Goal: Transaction & Acquisition: Purchase product/service

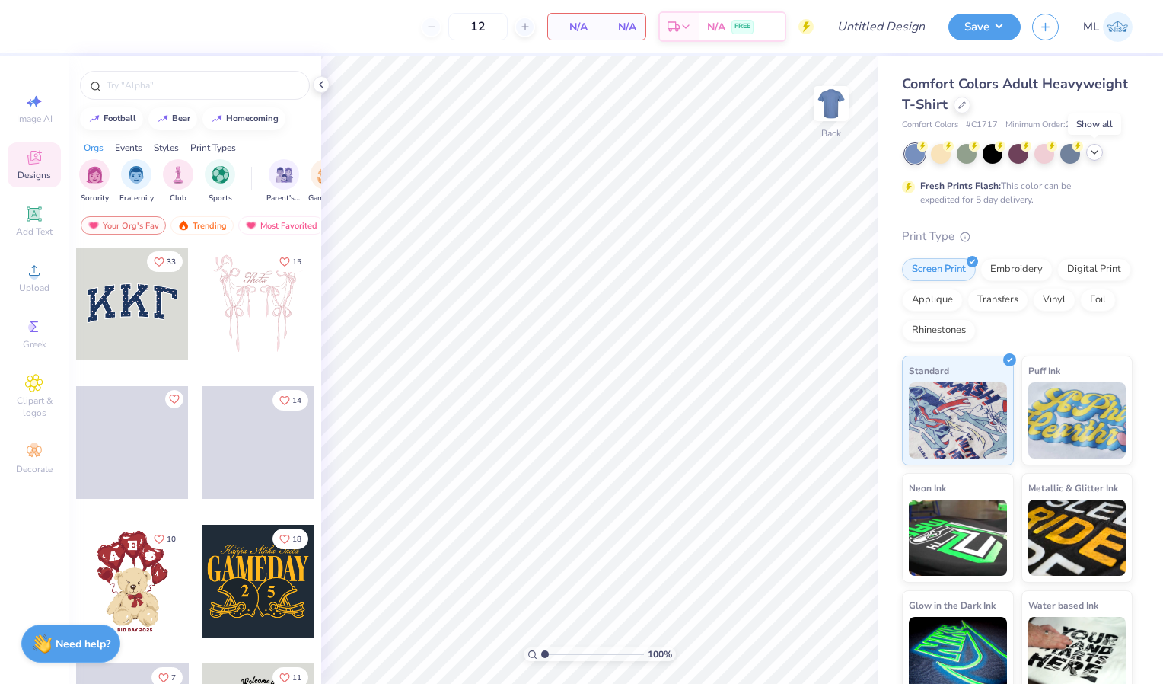
click at [1090, 153] on icon at bounding box center [1095, 152] width 12 height 12
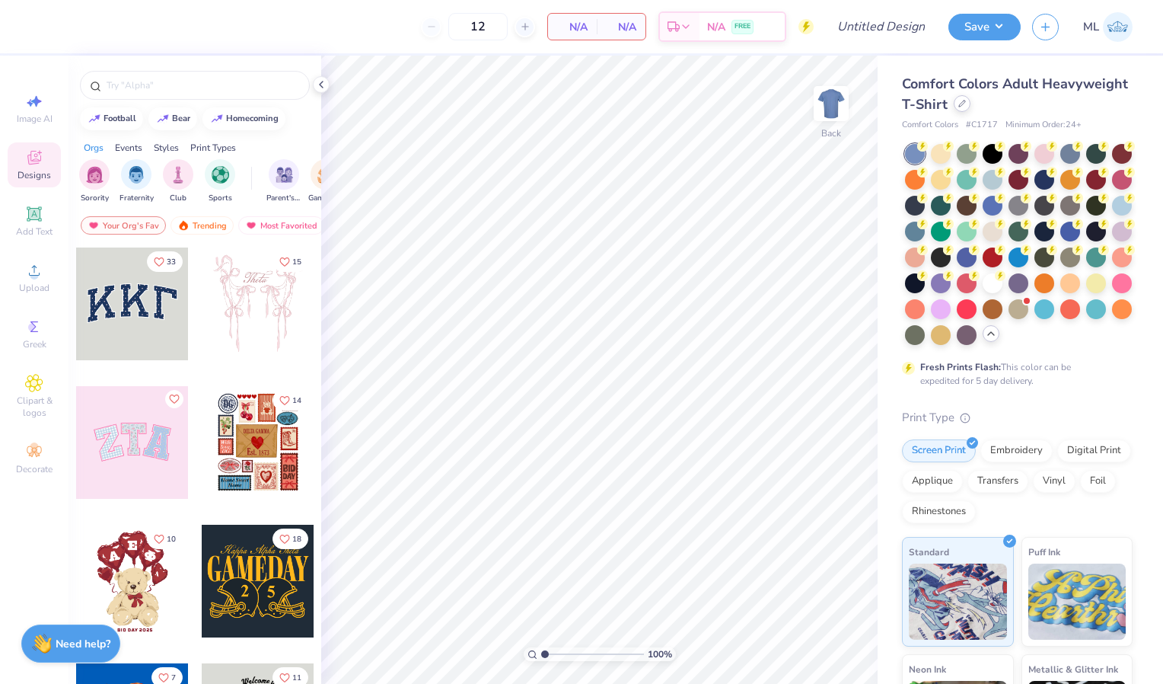
click at [971, 111] on div at bounding box center [962, 103] width 17 height 17
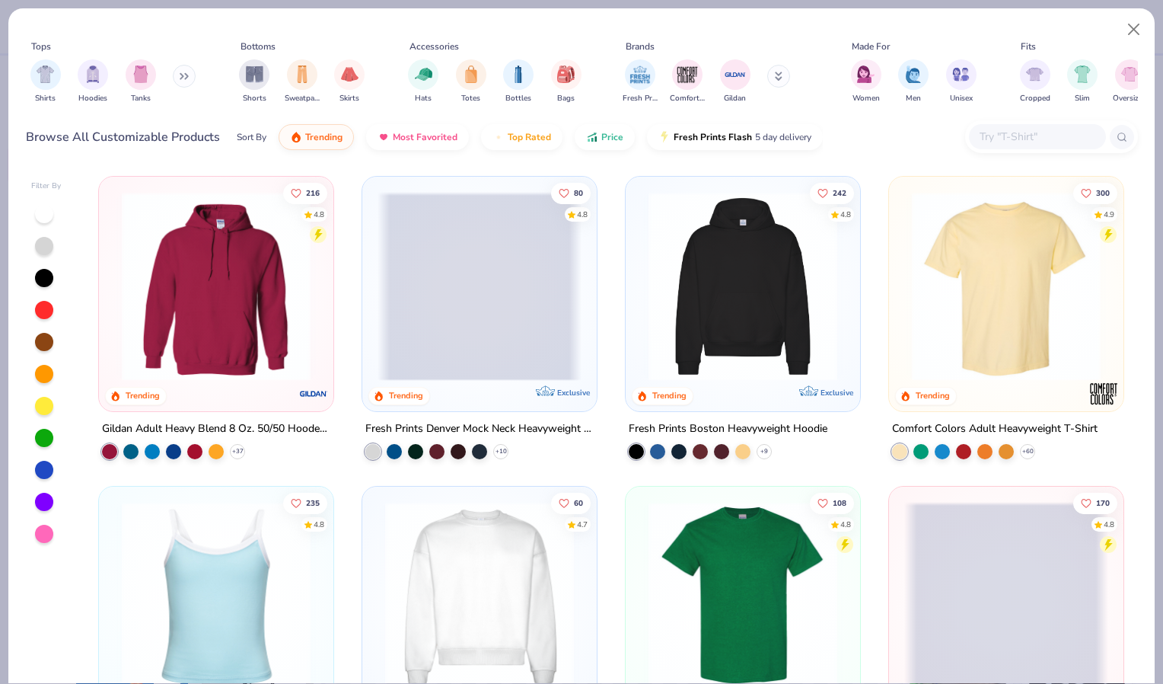
click at [994, 133] on input "text" at bounding box center [1036, 137] width 117 height 18
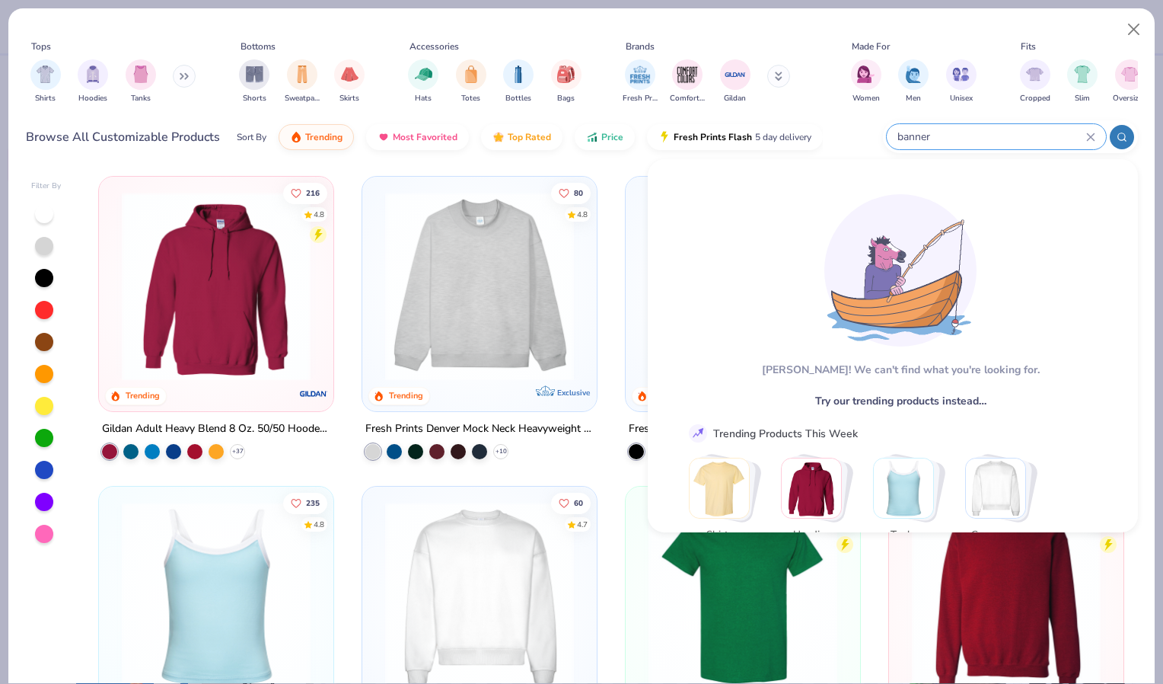
type input "banner"
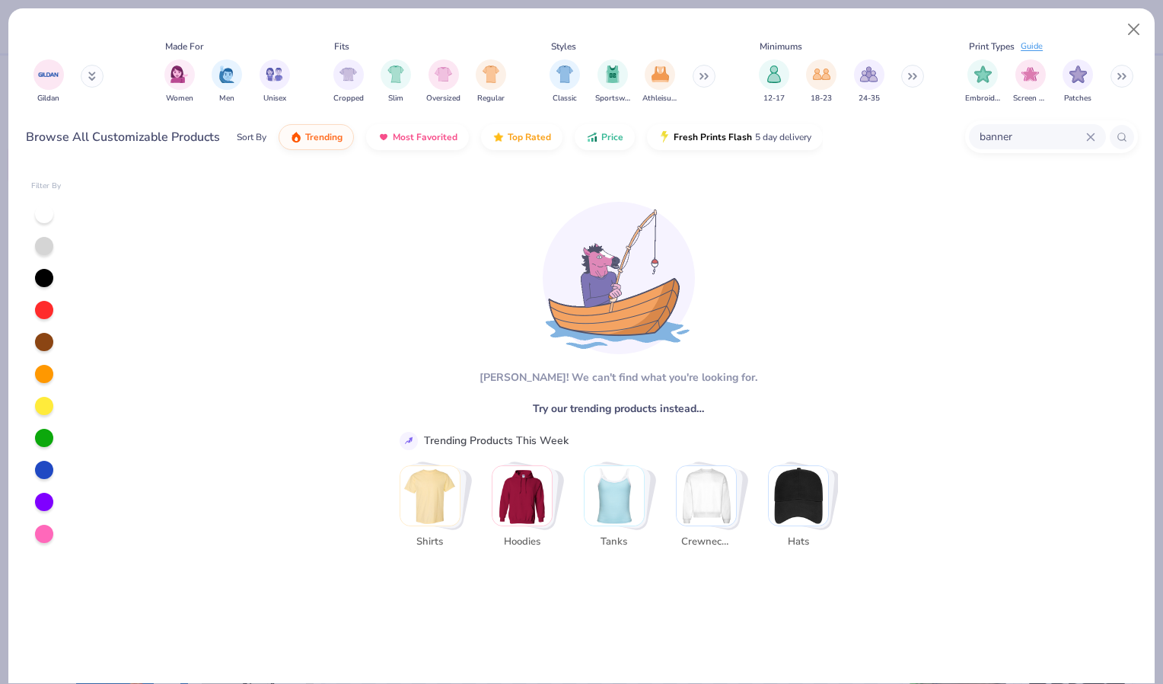
scroll to position [0, 687]
click at [698, 80] on button at bounding box center [704, 76] width 23 height 23
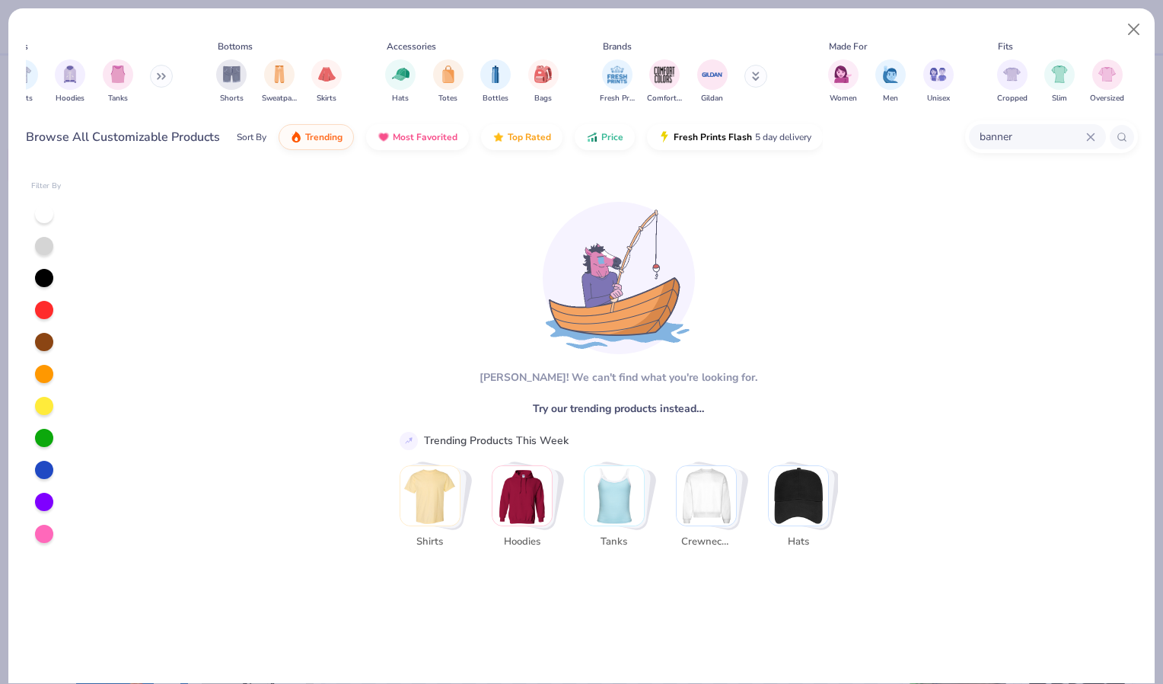
scroll to position [0, 0]
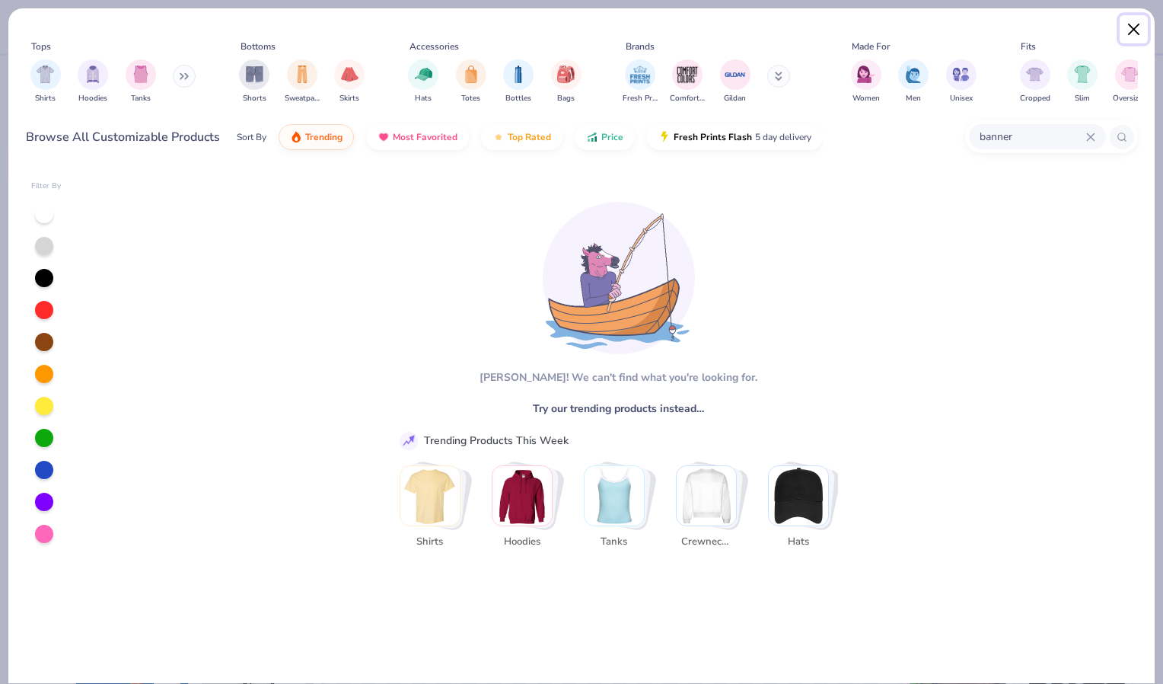
click at [1134, 36] on button "Close" at bounding box center [1134, 29] width 29 height 29
